Goal: Navigation & Orientation: Find specific page/section

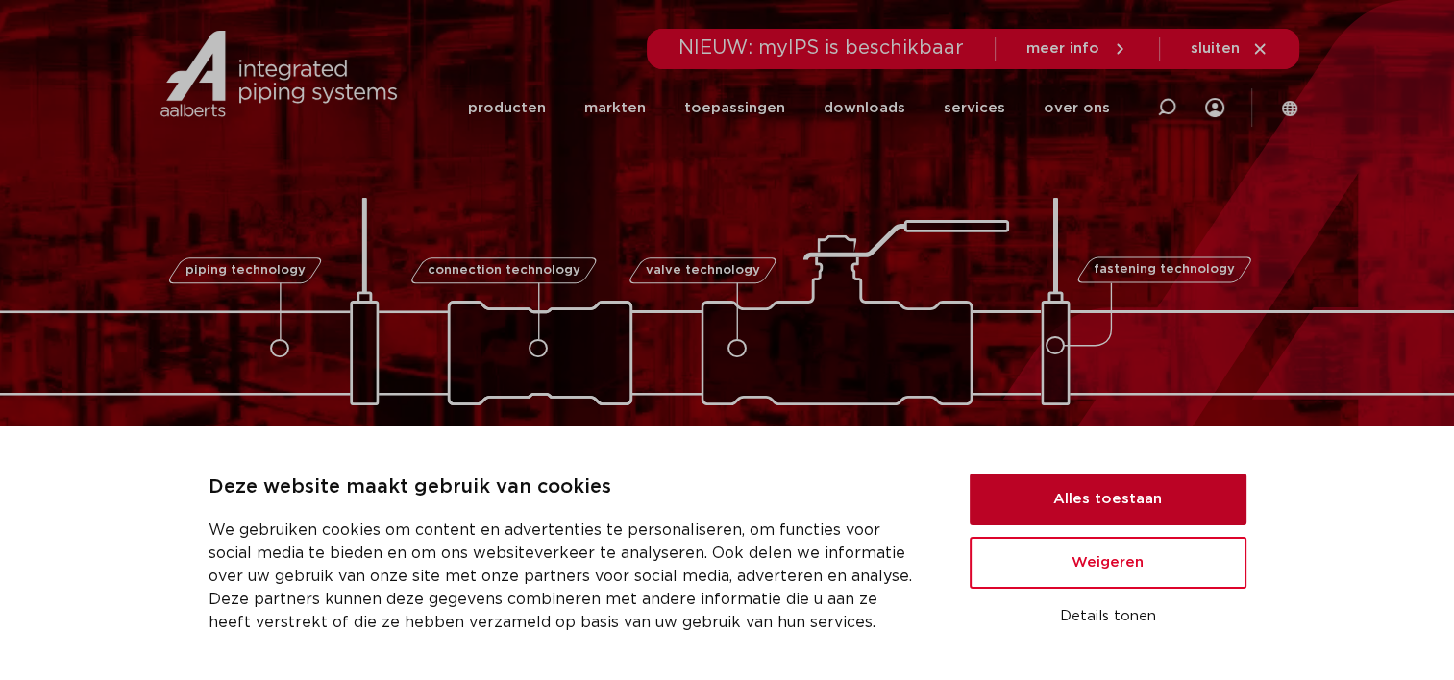
click at [1108, 492] on button "Alles toestaan" at bounding box center [1107, 500] width 277 height 52
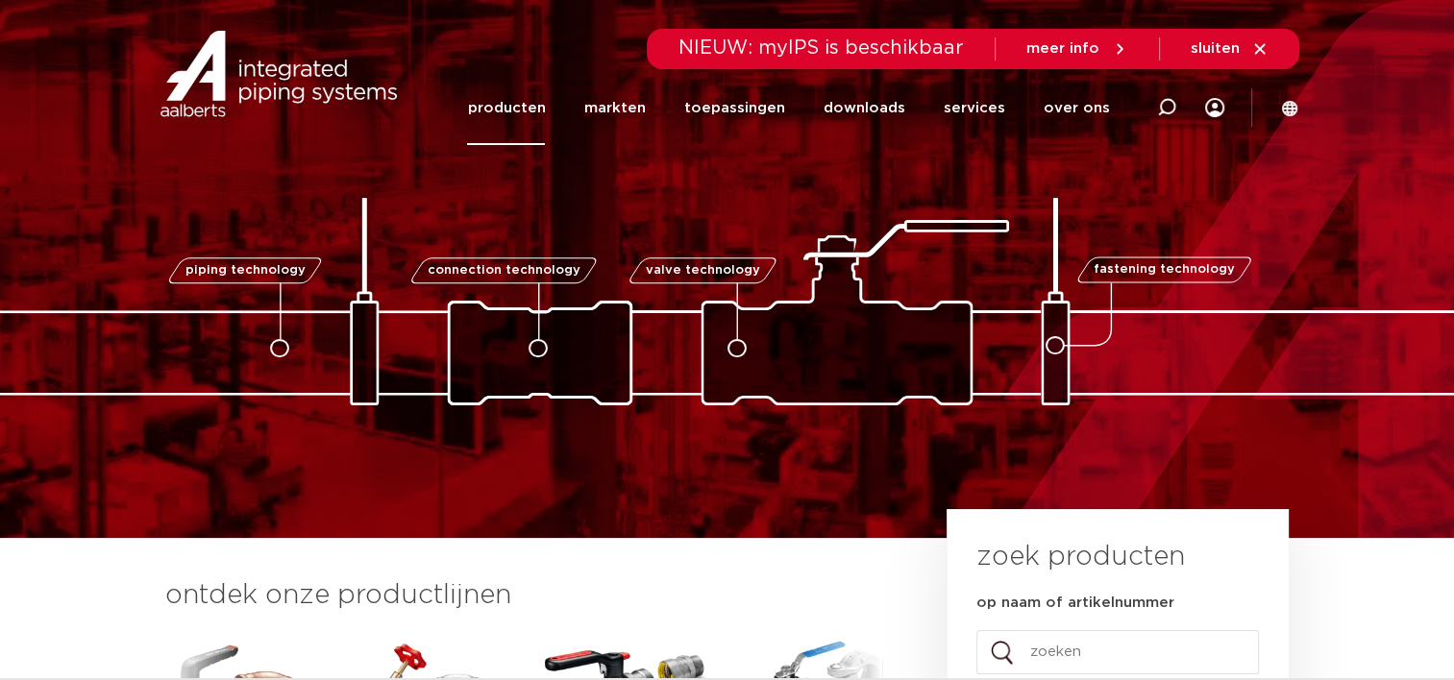
click at [519, 104] on link "producten" at bounding box center [506, 108] width 78 height 74
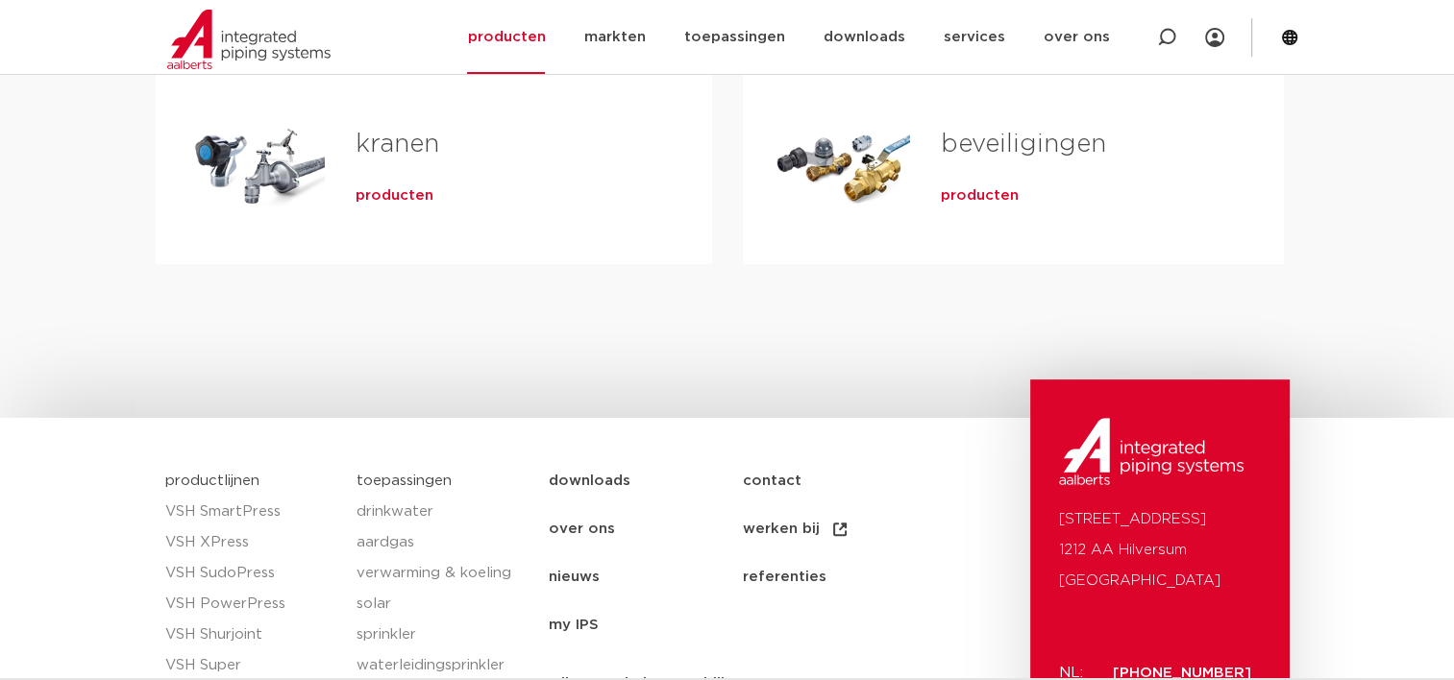
scroll to position [961, 0]
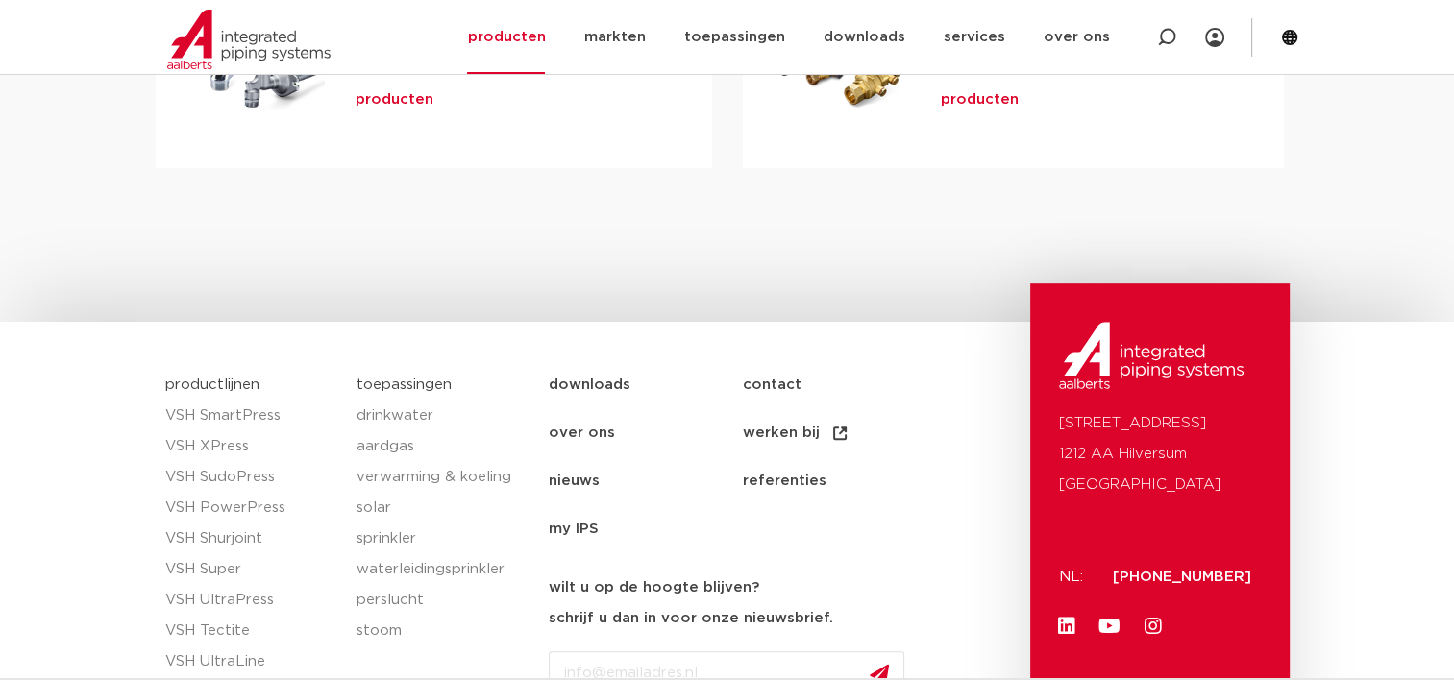
click at [580, 431] on link "over ons" at bounding box center [645, 433] width 193 height 48
